Goal: Find contact information

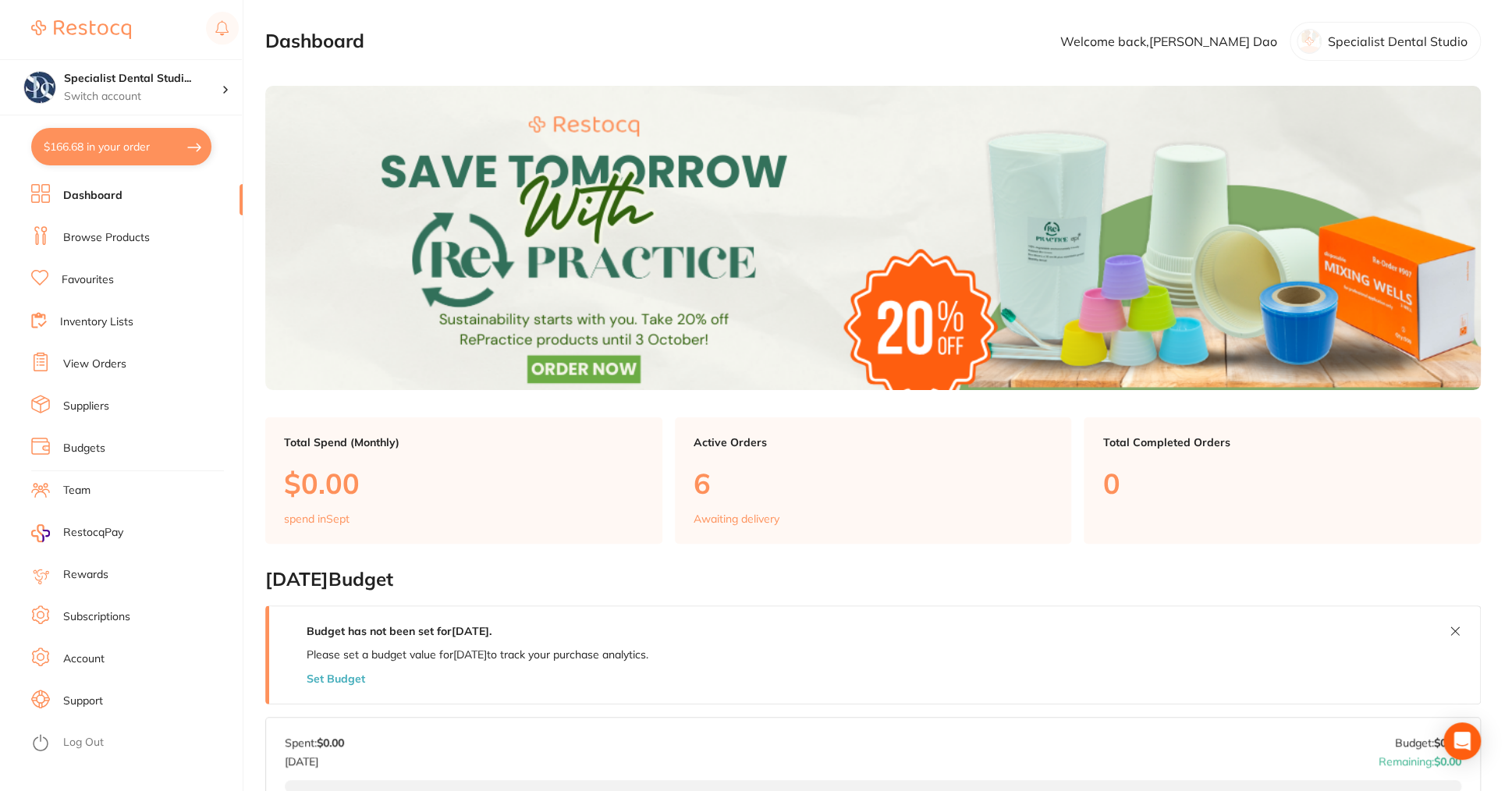
click at [88, 662] on link "Account" at bounding box center [84, 659] width 41 height 16
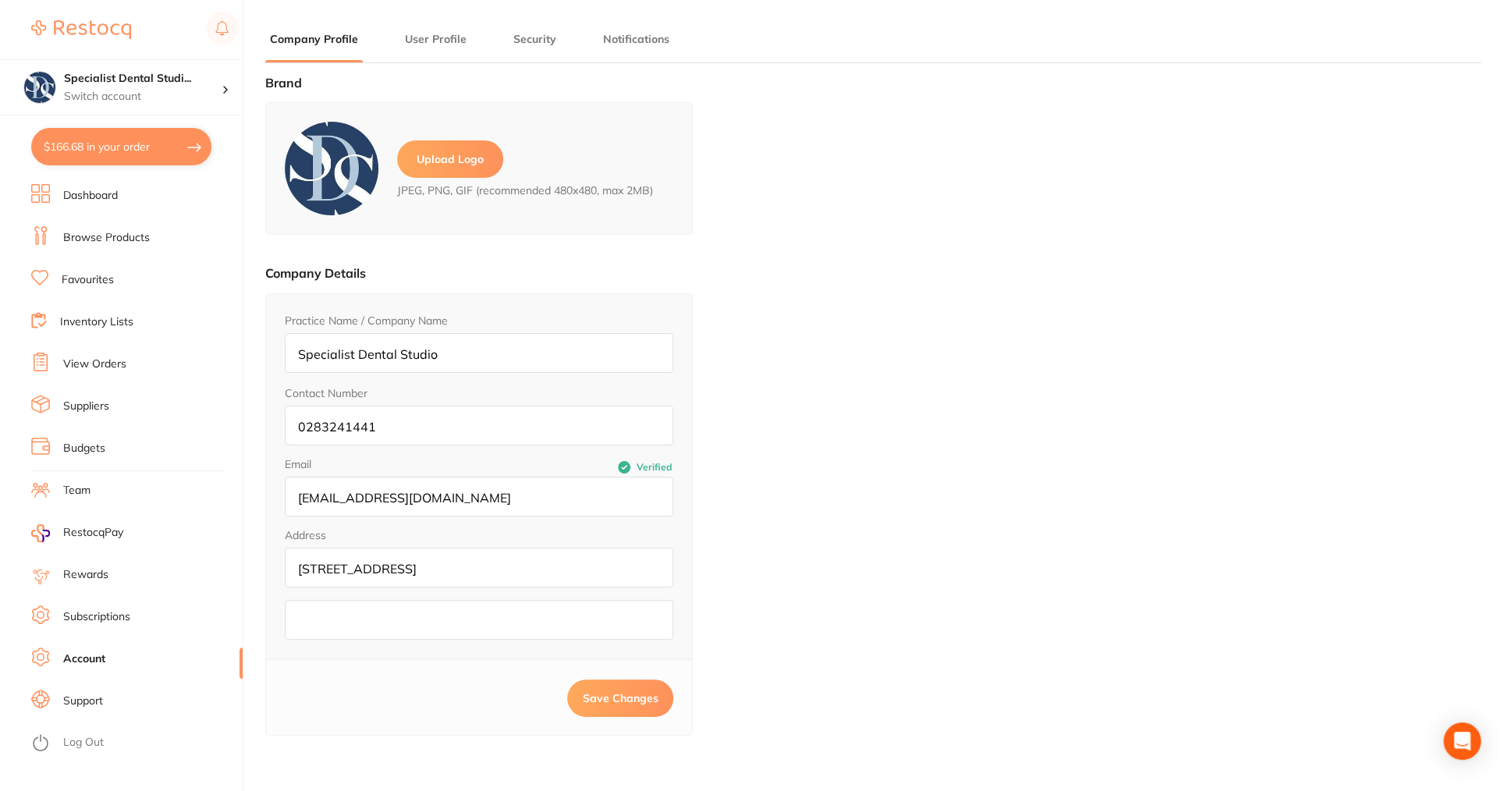
type input "[PERSON_NAME]"
type input "Dao"
type input "[EMAIL_ADDRESS][DOMAIN_NAME]"
click at [100, 619] on link "Subscriptions" at bounding box center [97, 616] width 67 height 16
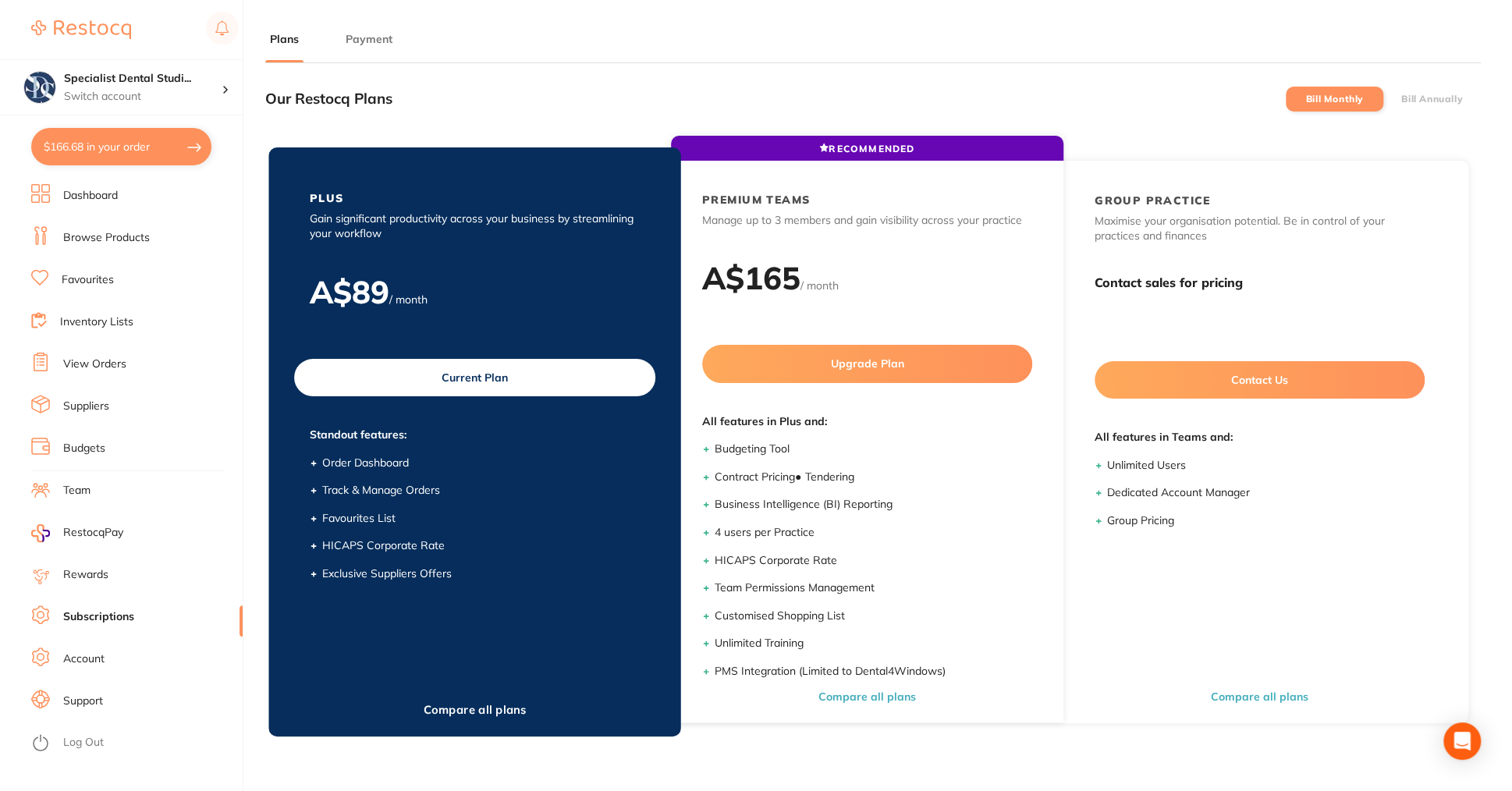
scroll to position [209, 0]
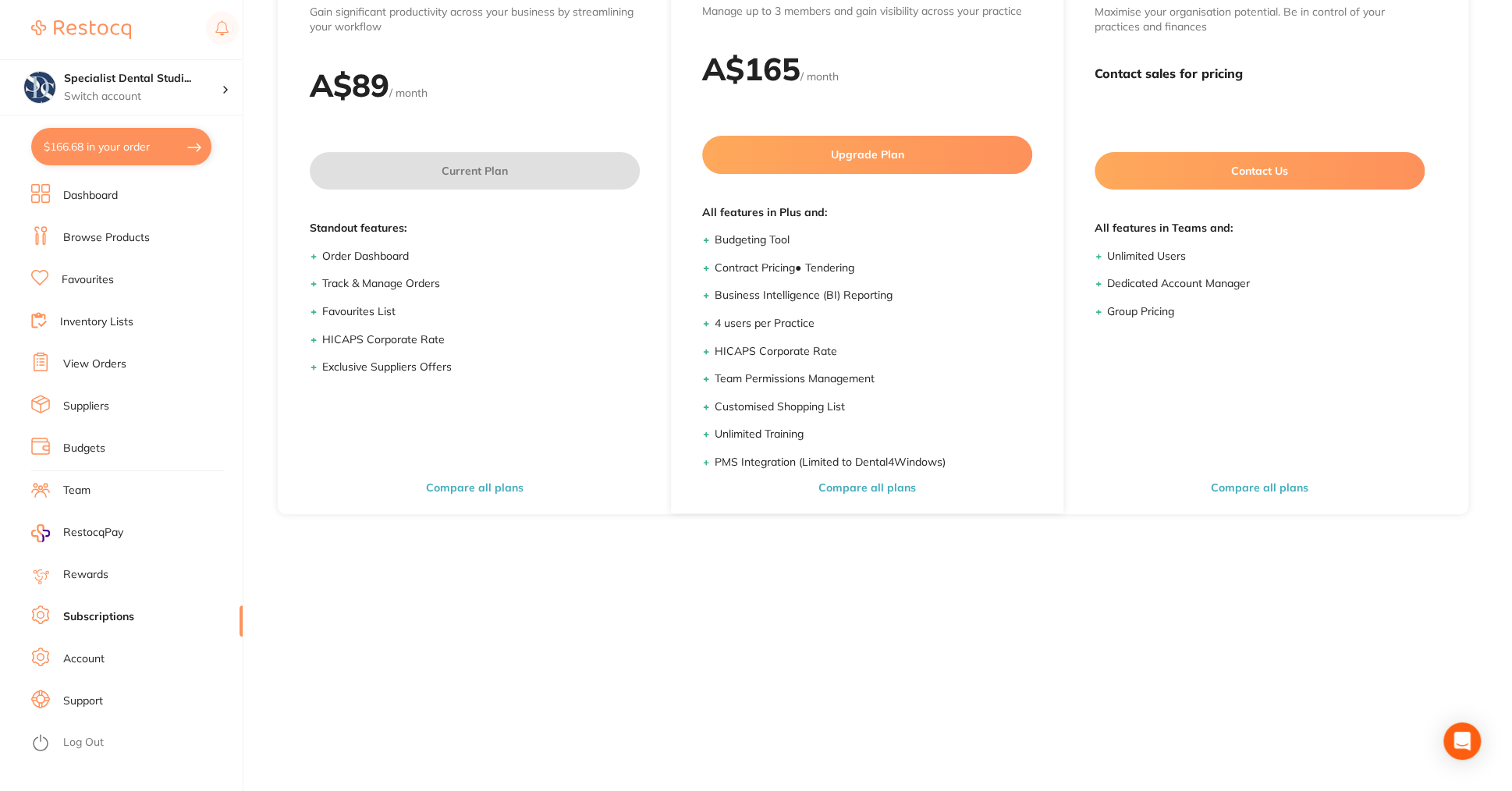
click at [655, 633] on div "Our Restocq Plans Bill Monthly Bill Annually RECOMMENDED PLUS Gain significant …" at bounding box center [872, 262] width 1215 height 791
click at [92, 694] on link "Support" at bounding box center [83, 701] width 40 height 16
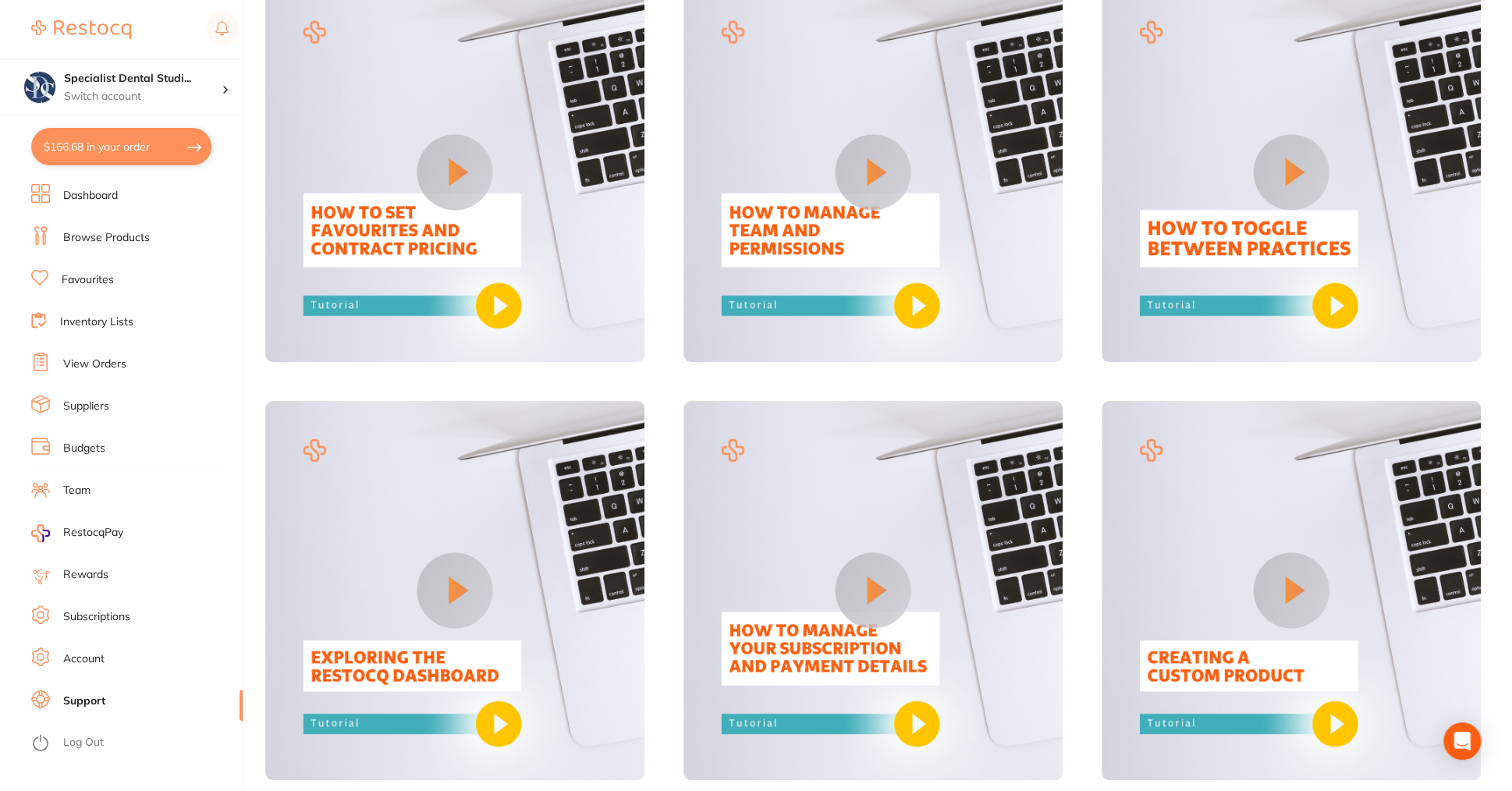
scroll to position [1219, 0]
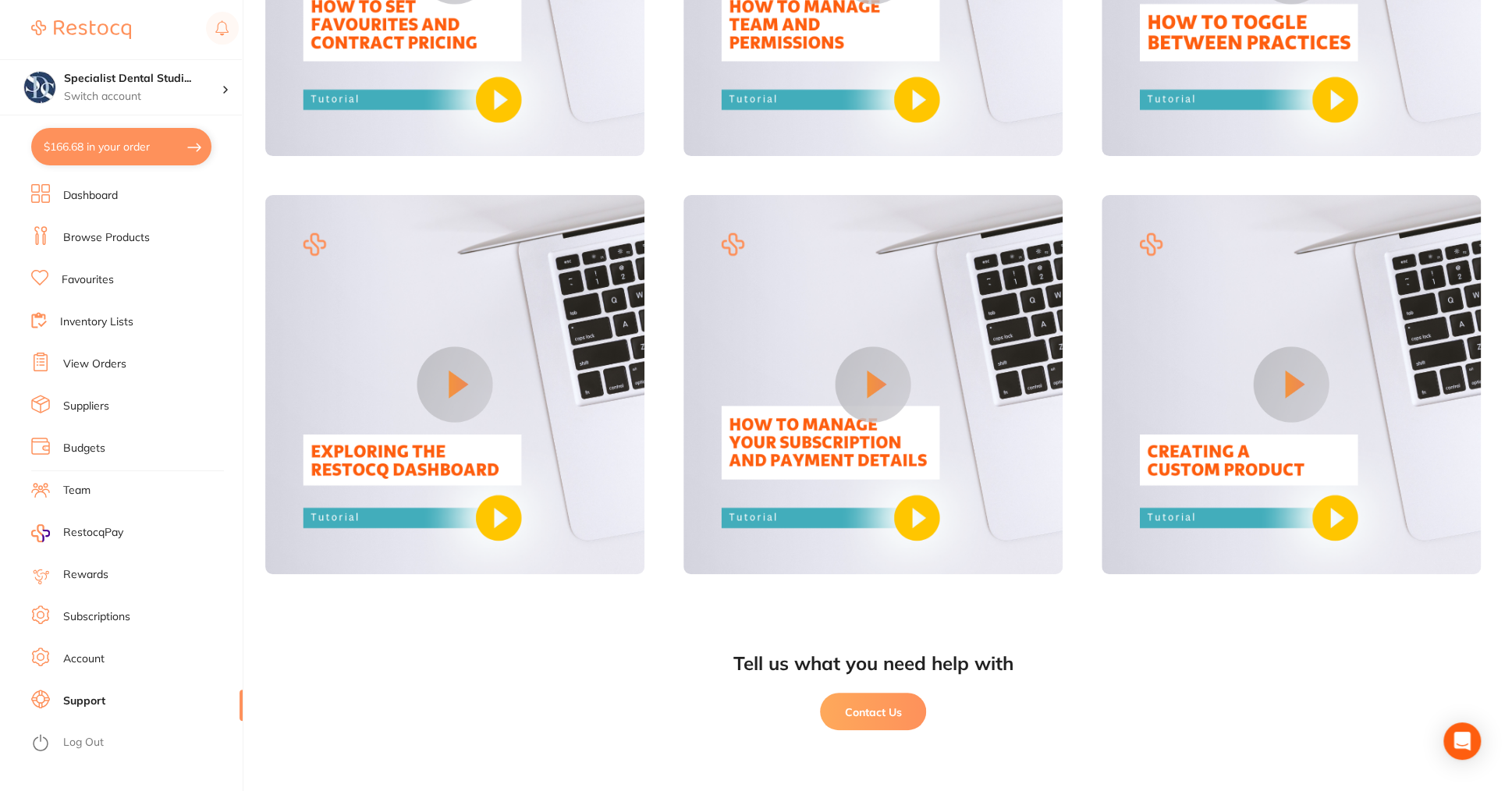
click at [861, 709] on button "Contact Us" at bounding box center [873, 711] width 106 height 37
